Goal: Task Accomplishment & Management: Manage account settings

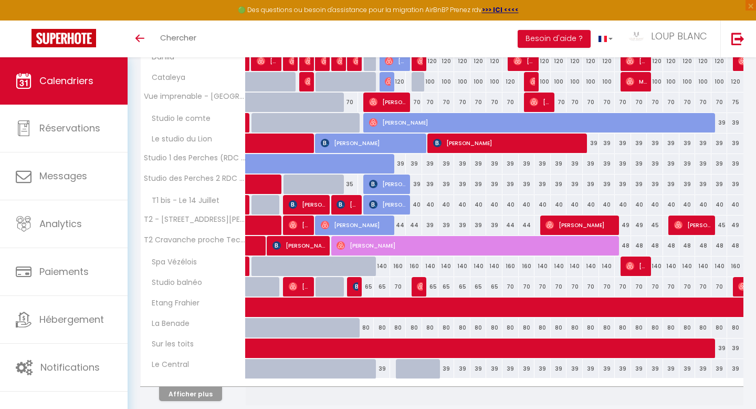
scroll to position [309, 0]
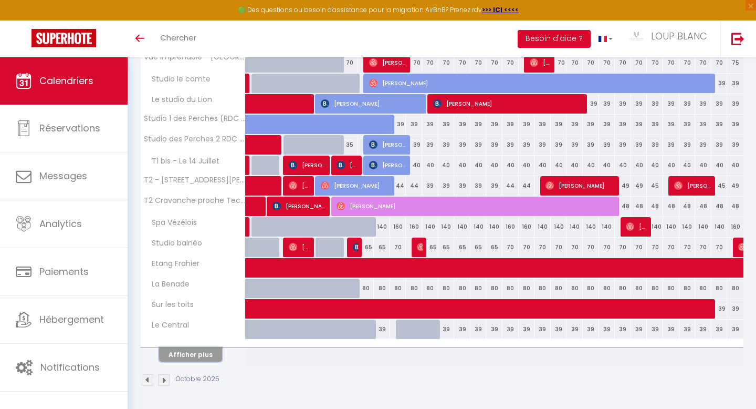
click at [199, 354] on button "Afficher plus" at bounding box center [190, 354] width 63 height 14
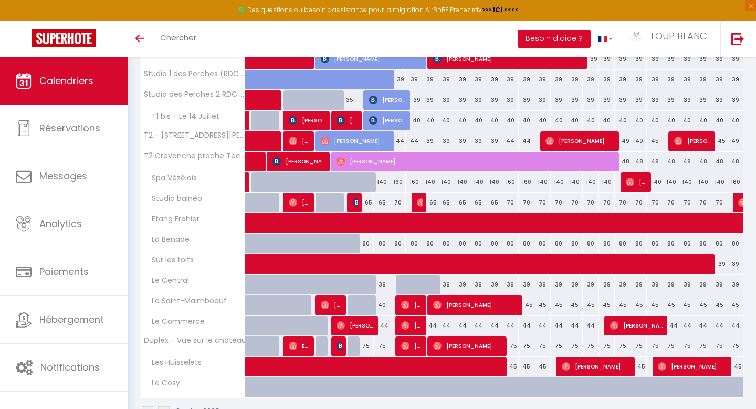
scroll to position [360, 0]
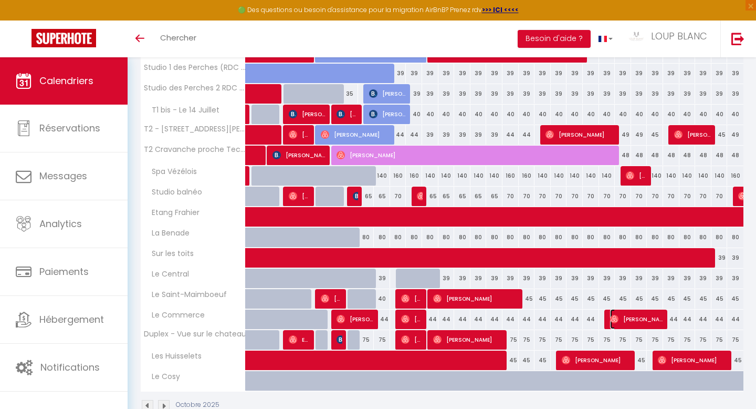
click at [616, 317] on img at bounding box center [614, 319] width 8 height 8
select select "OK"
select select "0"
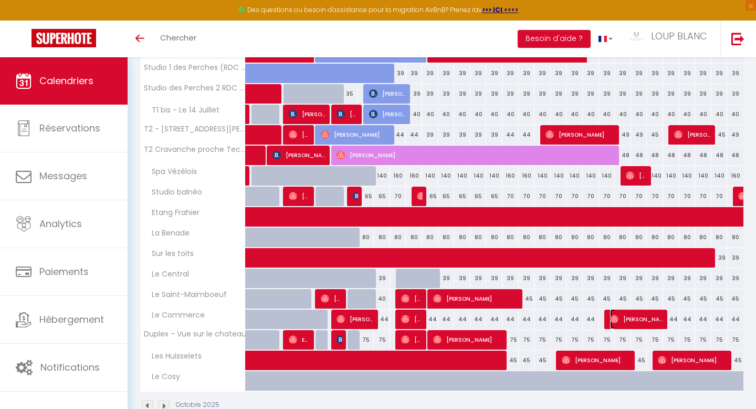
select select "1"
select select
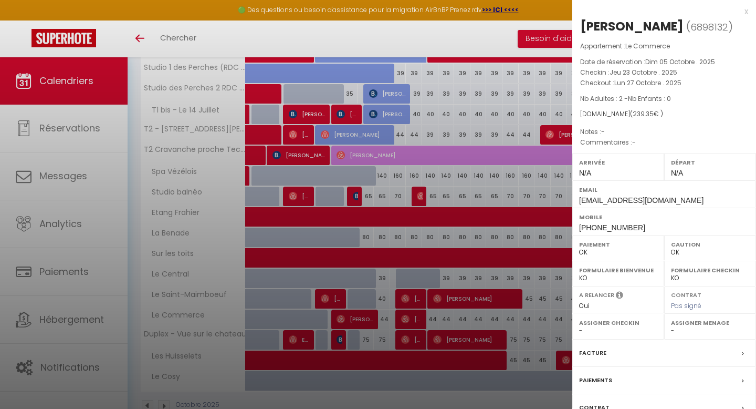
click at [745, 12] on div "x" at bounding box center [661, 11] width 176 height 13
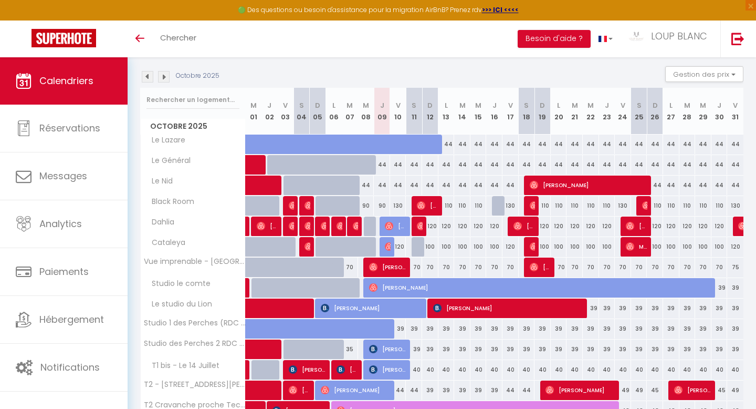
scroll to position [99, 0]
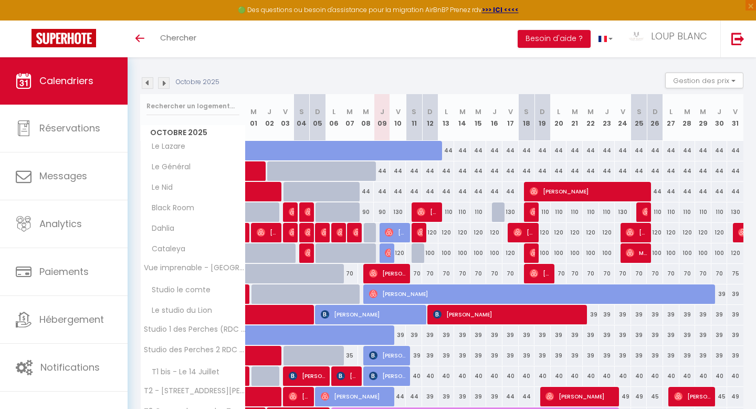
click at [167, 88] on img at bounding box center [164, 83] width 12 height 12
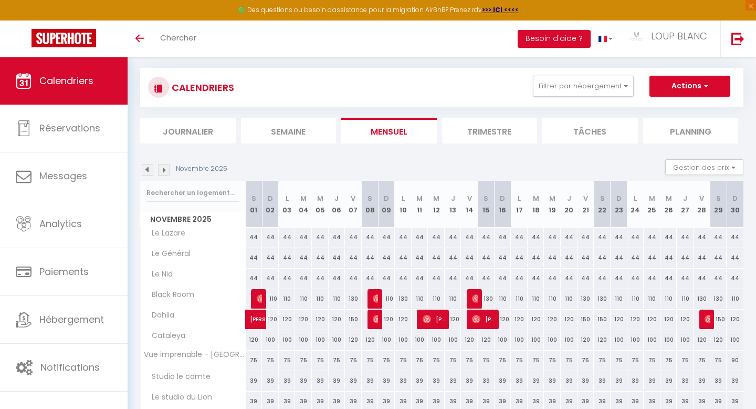
scroll to position [0, 0]
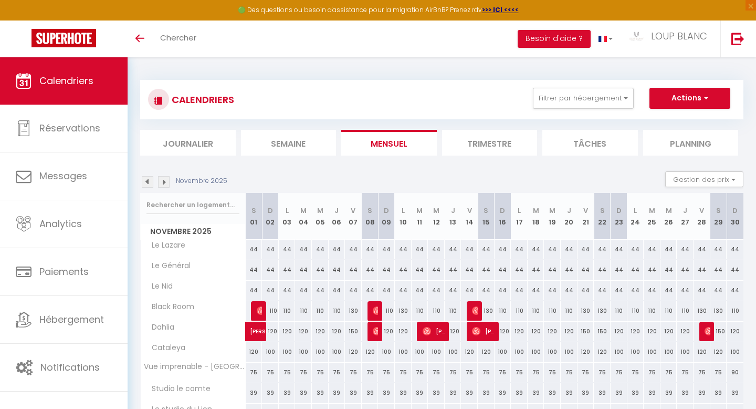
click at [148, 180] on img at bounding box center [148, 182] width 12 height 12
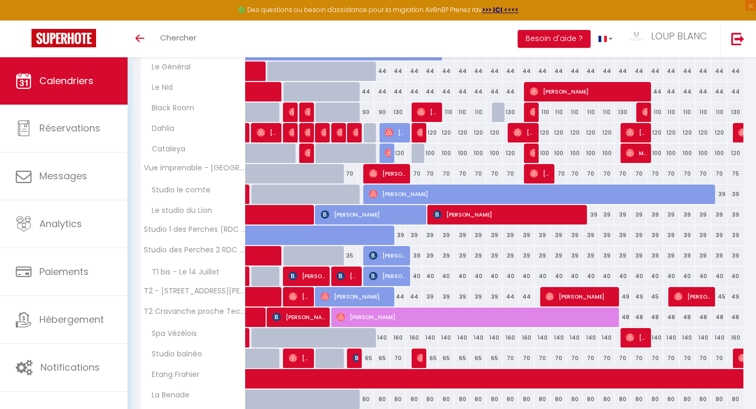
scroll to position [198, 0]
